Goal: Information Seeking & Learning: Learn about a topic

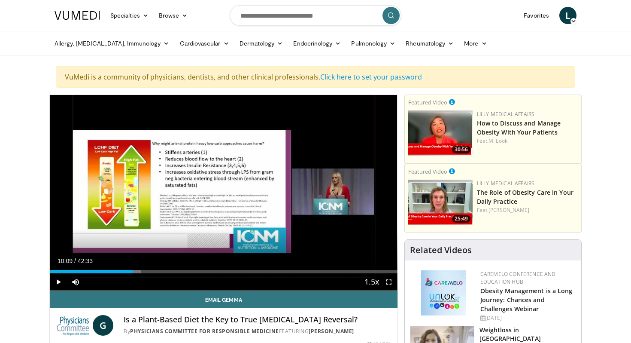
click at [59, 278] on span "Video Player" at bounding box center [58, 281] width 17 height 17
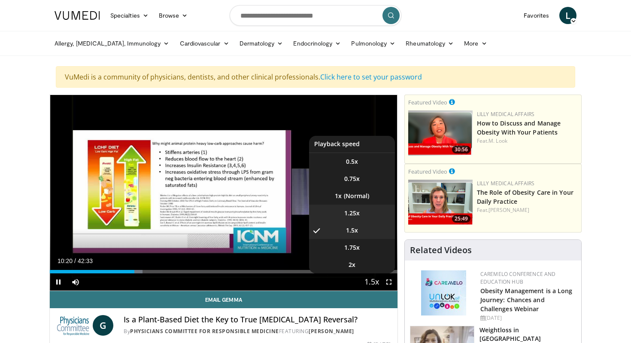
click at [357, 216] on span "1.25x" at bounding box center [351, 213] width 15 height 9
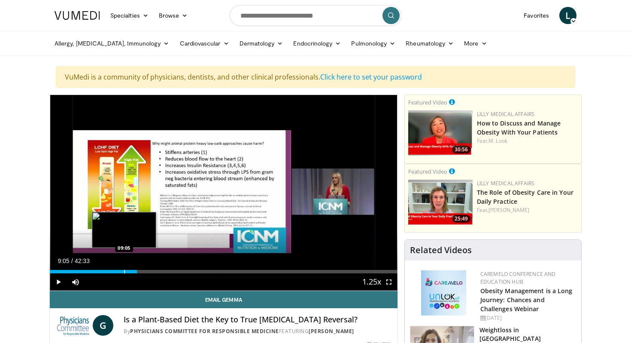
click at [124, 271] on div "Progress Bar" at bounding box center [124, 271] width 1 height 3
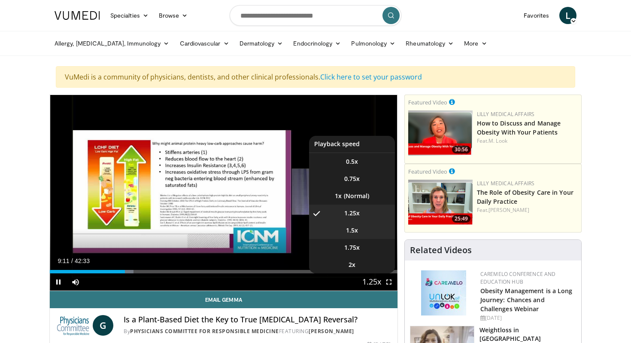
click at [353, 232] on span "1.5x" at bounding box center [352, 230] width 12 height 9
click at [356, 246] on span "1.75x" at bounding box center [351, 247] width 15 height 9
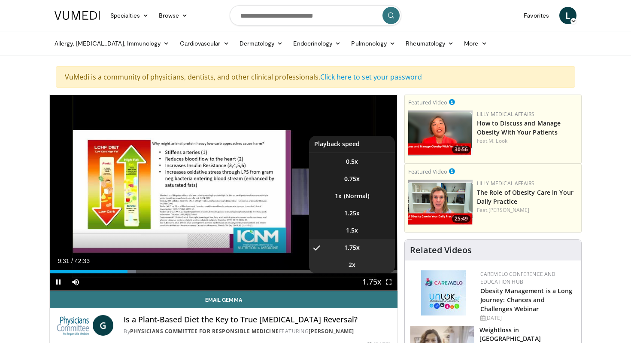
click at [359, 266] on li "2x" at bounding box center [352, 264] width 86 height 17
click at [359, 212] on video-js "**********" at bounding box center [224, 193] width 348 height 196
click at [361, 251] on li "1.75x" at bounding box center [352, 247] width 86 height 17
click at [353, 226] on span "1.5x" at bounding box center [352, 230] width 12 height 9
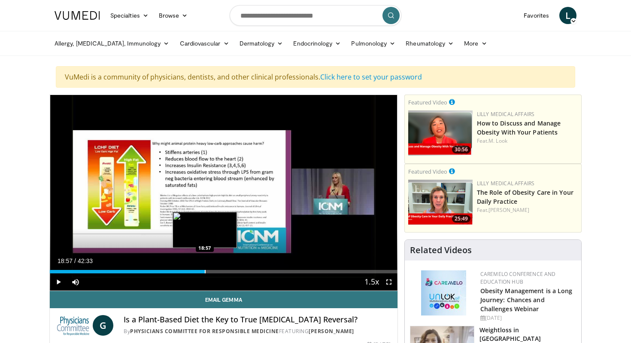
click at [205, 271] on div "Progress Bar" at bounding box center [205, 271] width 1 height 3
click at [209, 271] on div "Progress Bar" at bounding box center [209, 271] width 1 height 3
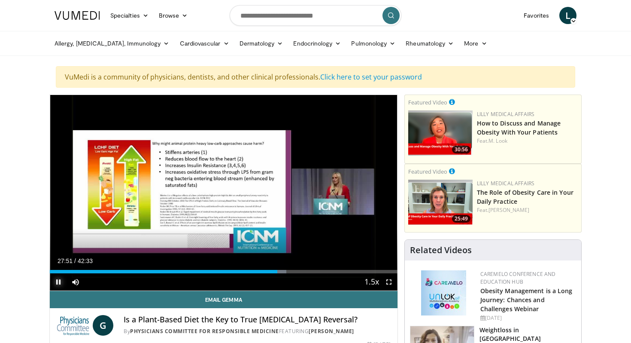
click at [56, 284] on span "Video Player" at bounding box center [58, 281] width 17 height 17
